Goal: Task Accomplishment & Management: Complete application form

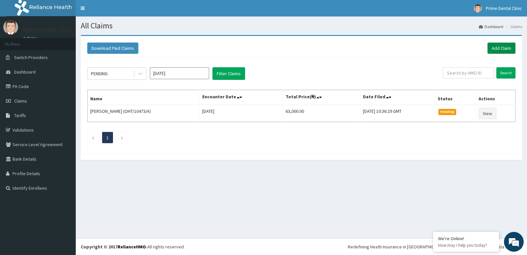
click at [499, 51] on link "Add Claim" at bounding box center [501, 47] width 28 height 11
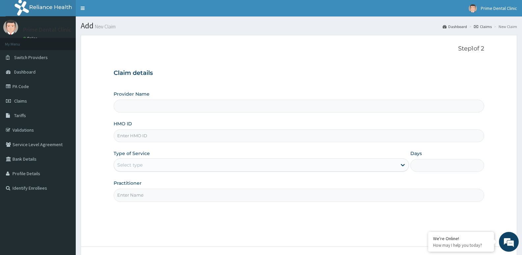
type input "Prime Dental Clinic"
